Goal: Check status: Check status

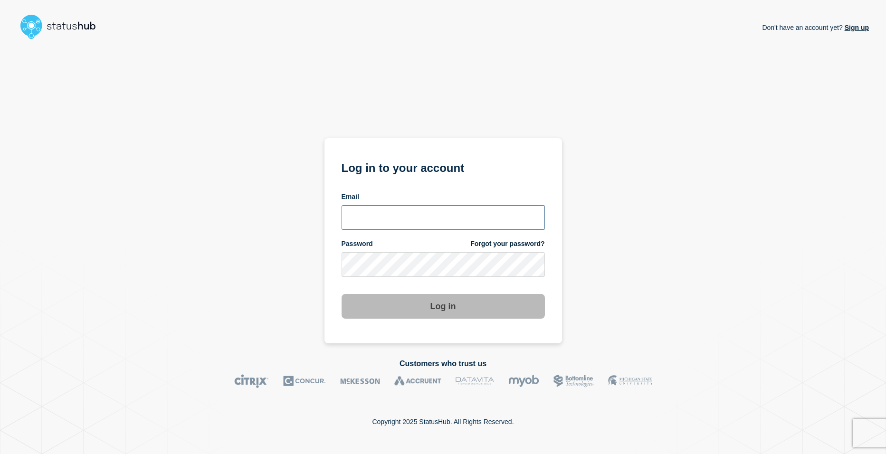
type input "[EMAIL_ADDRESS][DOMAIN_NAME]"
click at [198, 328] on div "Don't have an account yet? Sign up Log in to your account Email [EMAIL_ADDRESS]…" at bounding box center [443, 193] width 852 height 300
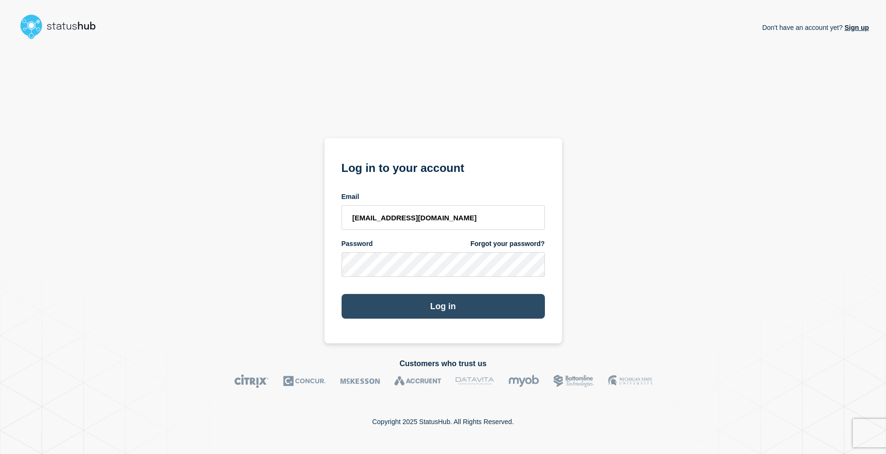
click at [426, 307] on button "Log in" at bounding box center [442, 306] width 203 height 25
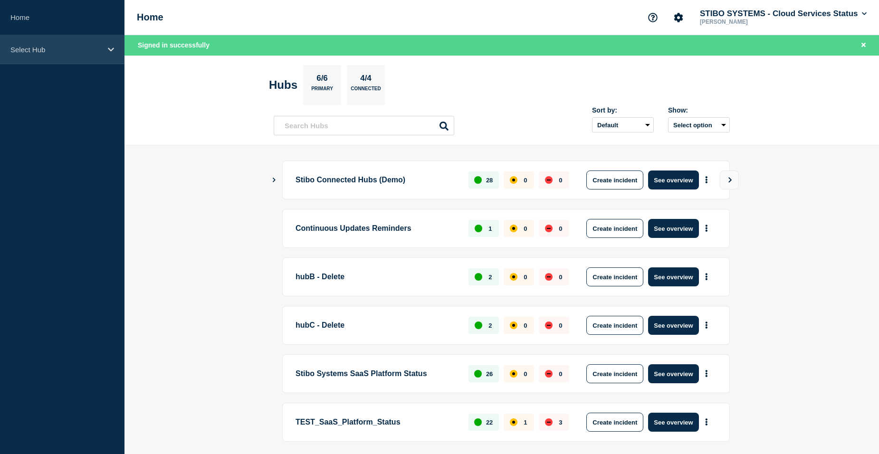
click at [63, 62] on div "Select Hub" at bounding box center [62, 49] width 124 height 29
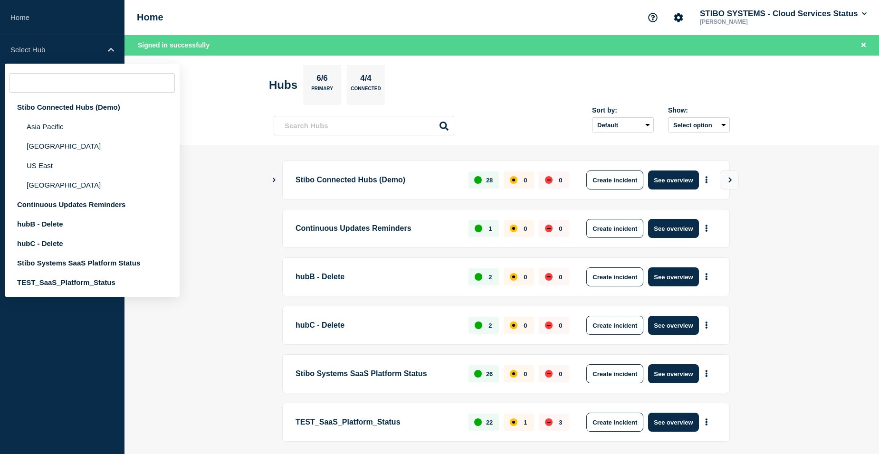
click at [246, 99] on header "Hubs 6/6 Primary 4/4 Connected Sort by: Default Last added Last updated Most ac…" at bounding box center [501, 101] width 754 height 90
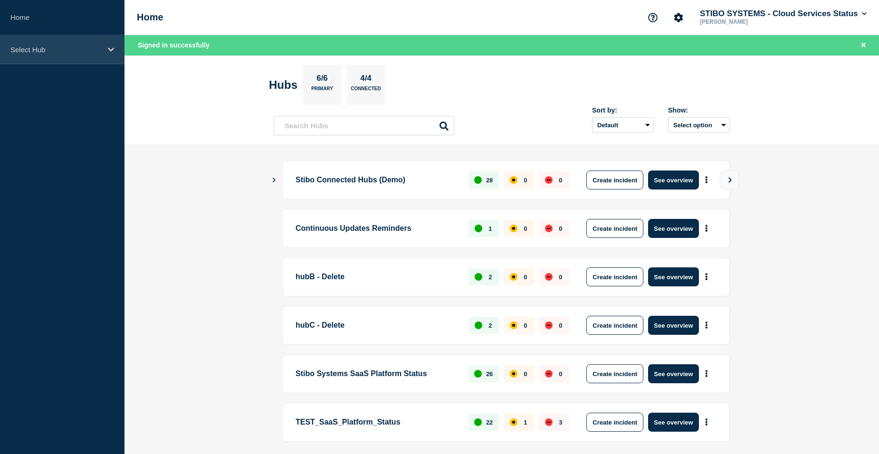
click at [63, 51] on p "Select Hub" at bounding box center [55, 50] width 91 height 8
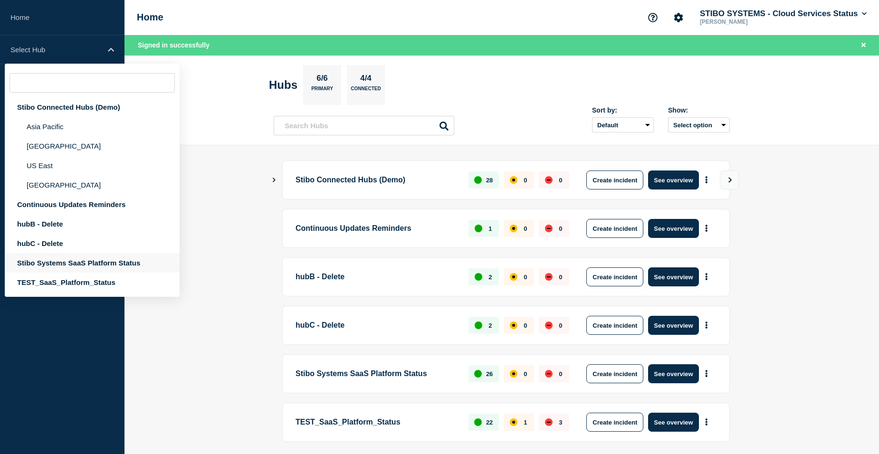
click at [47, 259] on div "Stibo Systems SaaS Platform Status" at bounding box center [92, 262] width 175 height 19
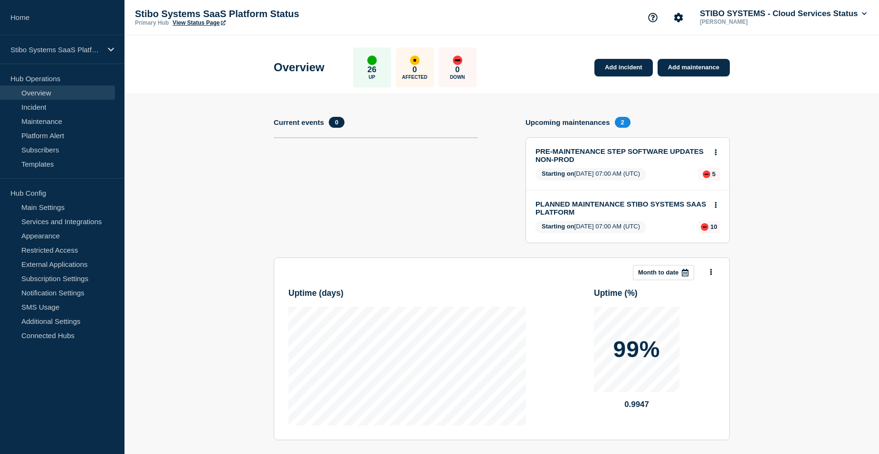
click at [183, 22] on link "View Status Page" at bounding box center [198, 22] width 53 height 7
